Goal: Information Seeking & Learning: Learn about a topic

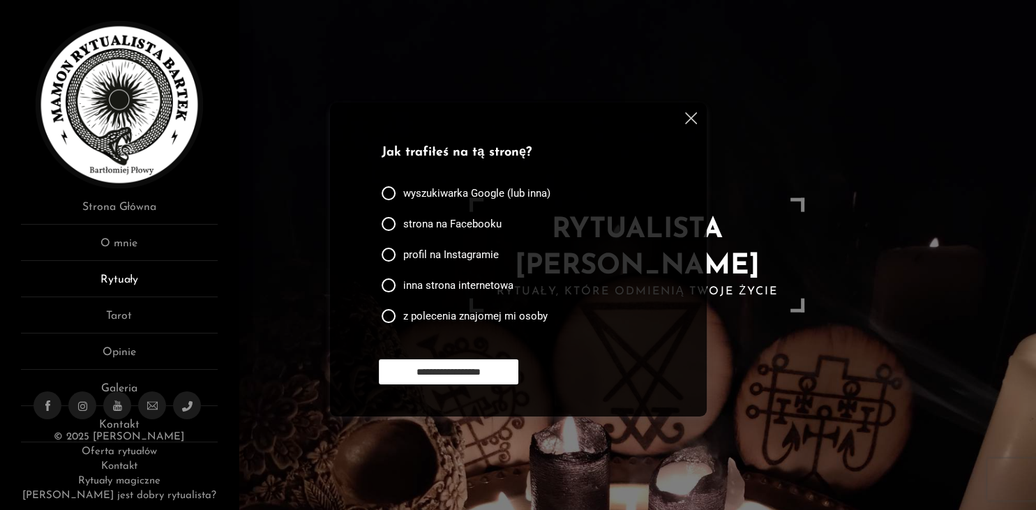
click at [142, 276] on link "Rytuały" at bounding box center [119, 284] width 197 height 26
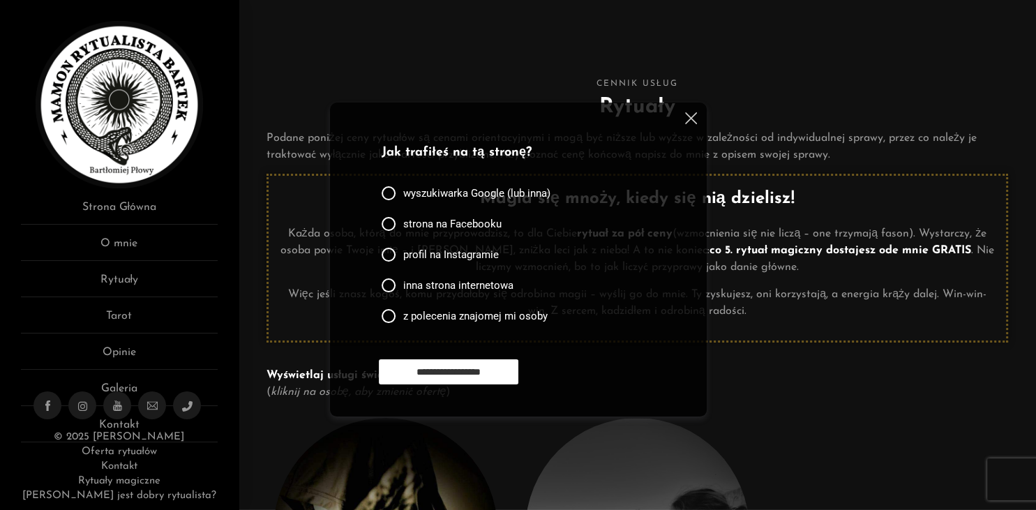
click at [685, 122] on img at bounding box center [691, 118] width 12 height 12
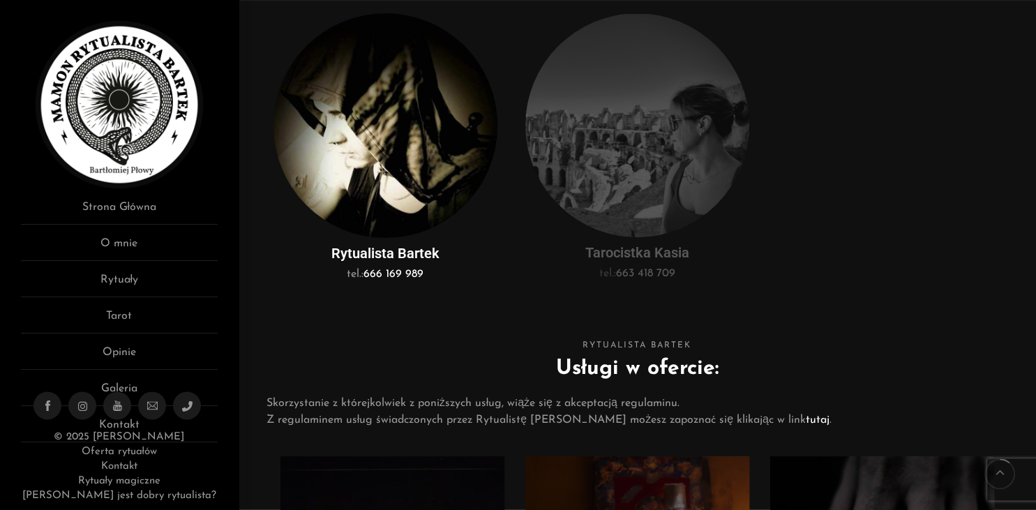
scroll to position [406, 0]
click at [363, 119] on img at bounding box center [385, 124] width 224 height 225
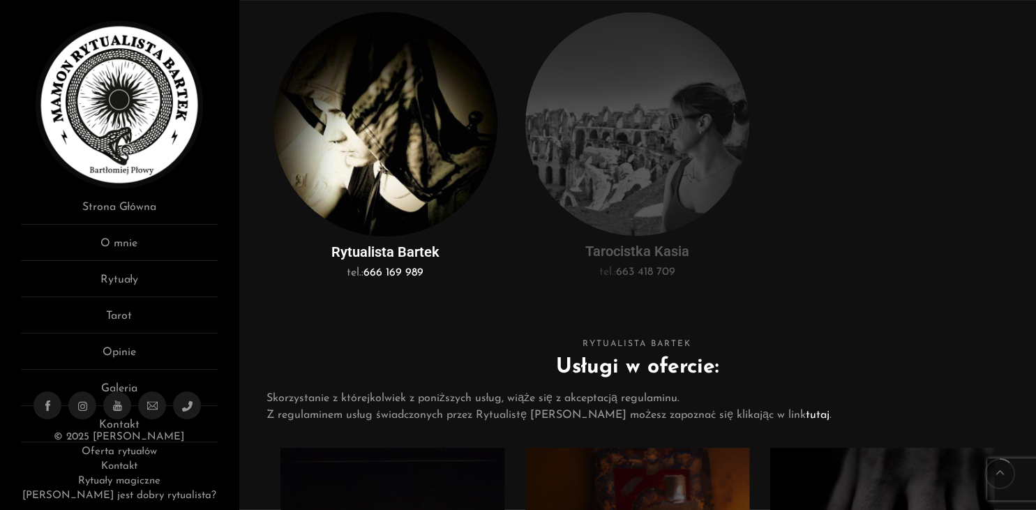
click at [383, 141] on img at bounding box center [385, 124] width 224 height 225
click at [424, 242] on div "Rytualista Bartek" at bounding box center [385, 248] width 224 height 24
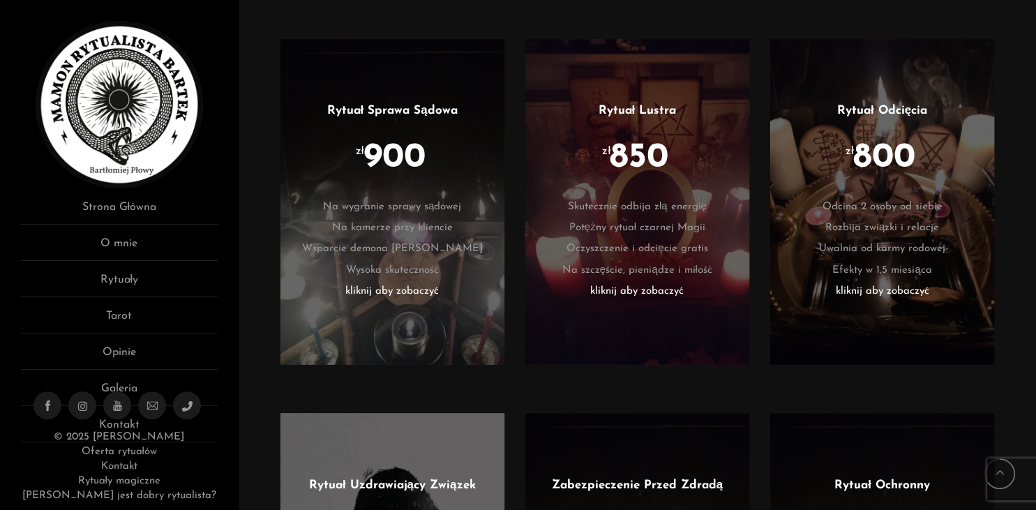
scroll to position [2324, 0]
click at [890, 162] on span "800" at bounding box center [884, 157] width 62 height 35
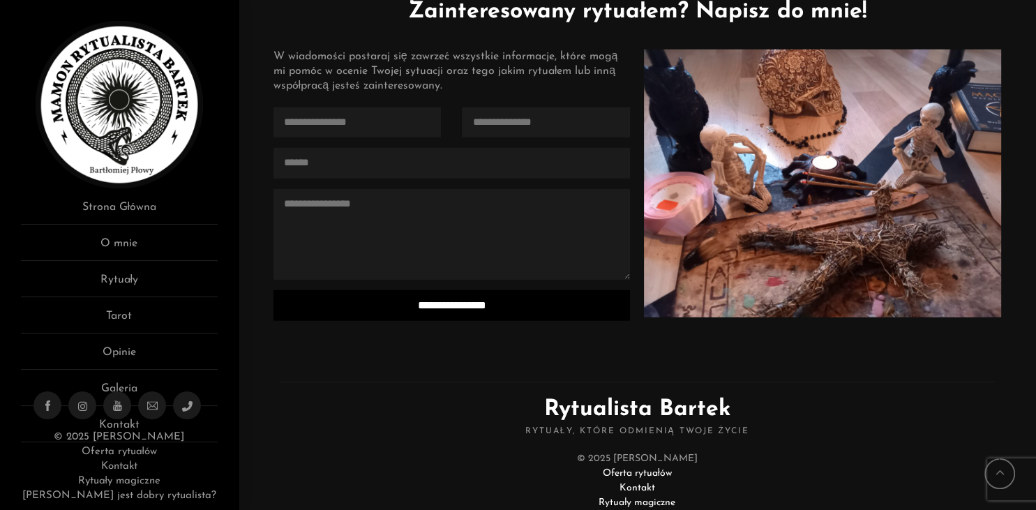
scroll to position [3537, 0]
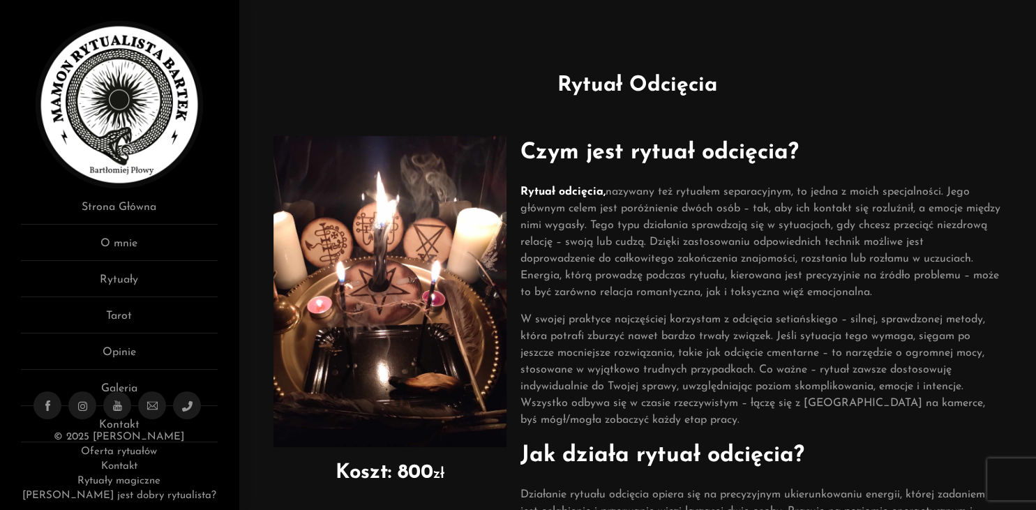
click at [795, 358] on p "W swojej praktyce najczęściej korzystam z odcięcia setiańskiego – silnej, spraw…" at bounding box center [760, 369] width 481 height 117
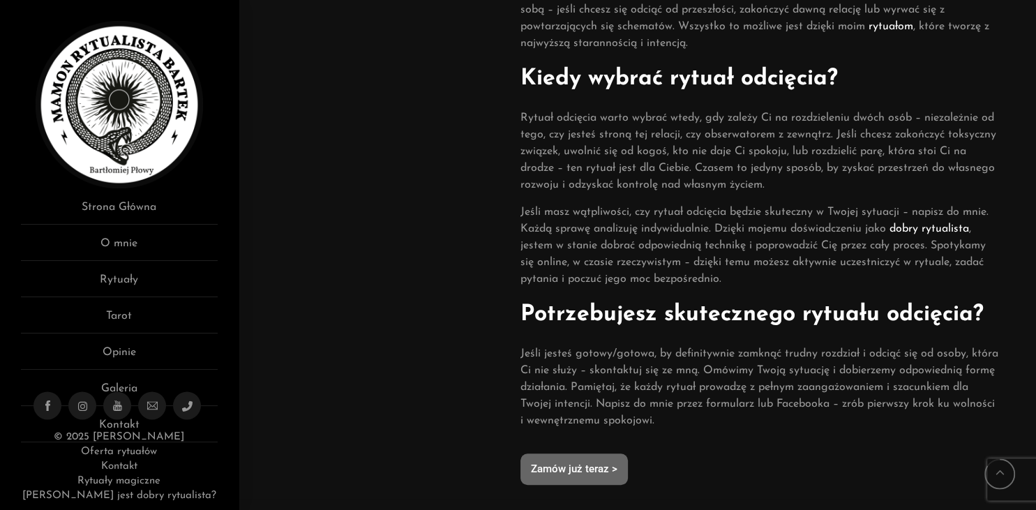
scroll to position [951, 0]
